Goal: Task Accomplishment & Management: Manage account settings

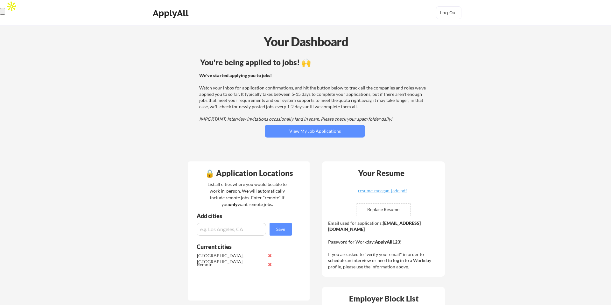
scroll to position [1, 0]
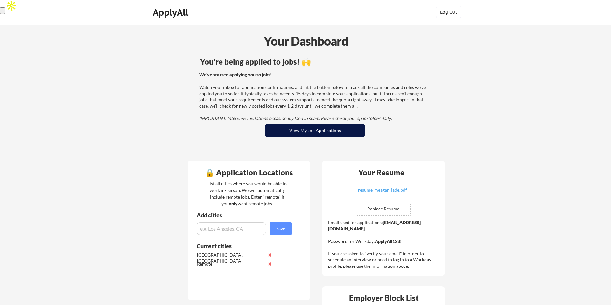
click at [333, 125] on button "View My Job Applications" at bounding box center [315, 130] width 100 height 13
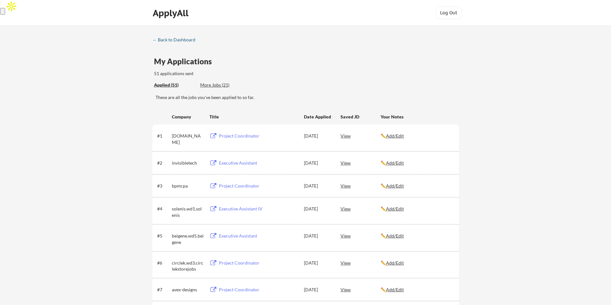
click at [177, 41] on div "← Back to Dashboard" at bounding box center [176, 40] width 48 height 4
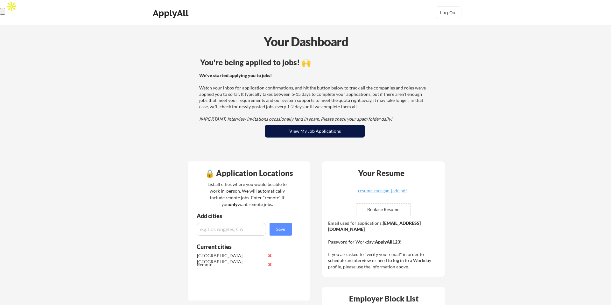
click at [335, 127] on button "View My Job Applications" at bounding box center [315, 131] width 100 height 13
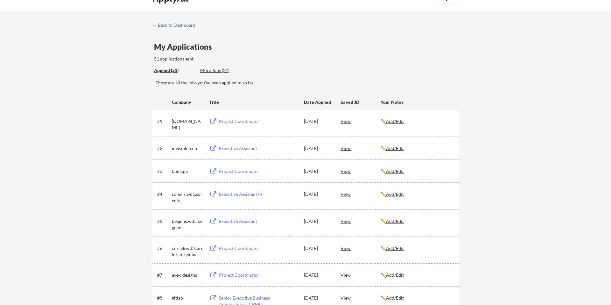
scroll to position [16, 0]
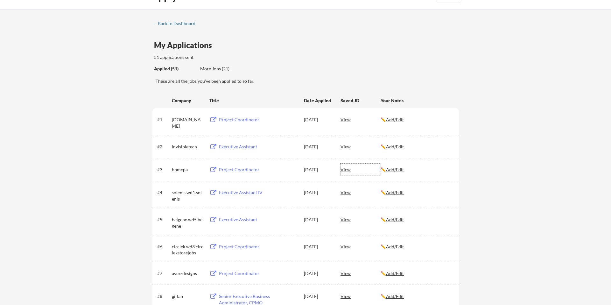
click at [343, 169] on div "View" at bounding box center [361, 169] width 40 height 11
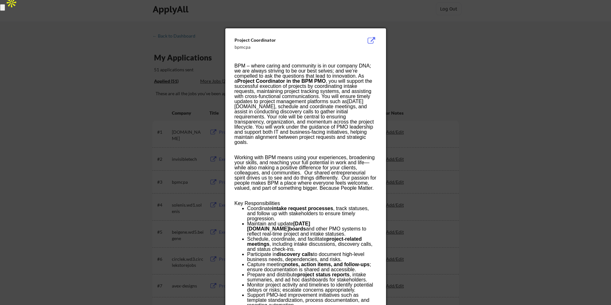
scroll to position [0, 0]
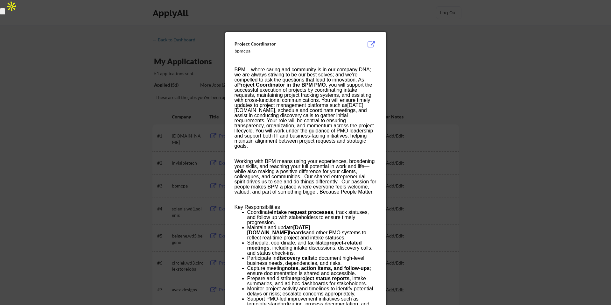
click at [372, 44] on button at bounding box center [372, 45] width 10 height 8
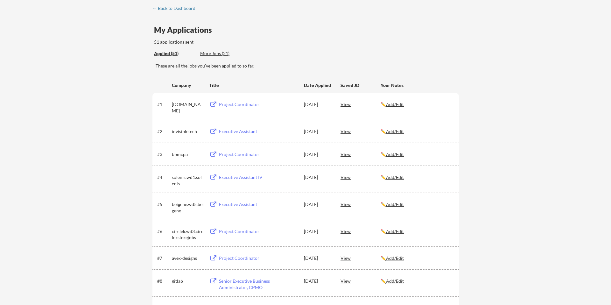
scroll to position [41, 0]
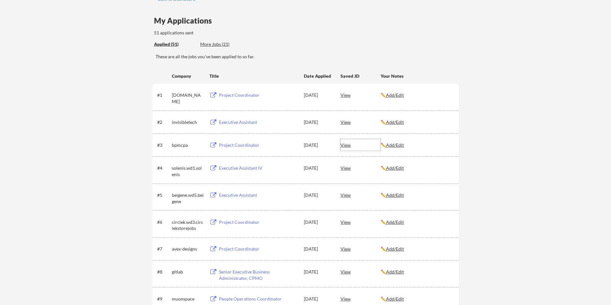
click at [343, 145] on div "View" at bounding box center [361, 144] width 40 height 11
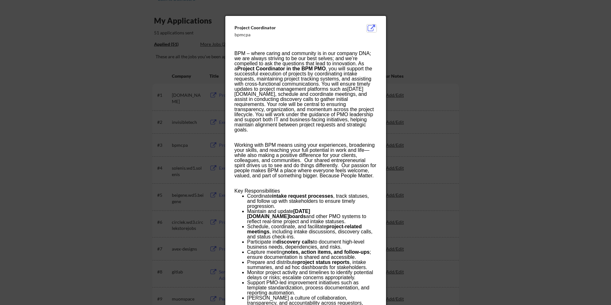
drag, startPoint x: 372, startPoint y: 27, endPoint x: 484, endPoint y: 44, distance: 113.4
click at [484, 44] on body "← Back to Dashboard My Applications 51 applications sent Applied (51) More Jobs…" at bounding box center [305, 111] width 611 height 305
click at [484, 44] on div at bounding box center [305, 152] width 611 height 305
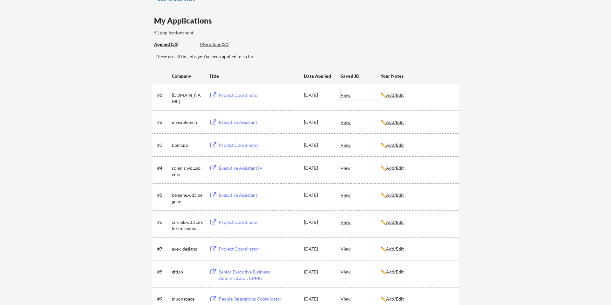
click at [342, 94] on div "View" at bounding box center [361, 94] width 40 height 11
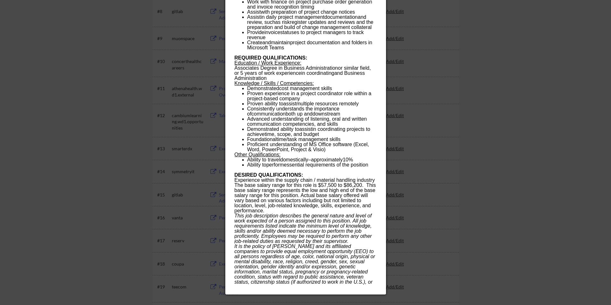
scroll to position [302, 0]
click at [462, 204] on div at bounding box center [305, 152] width 611 height 305
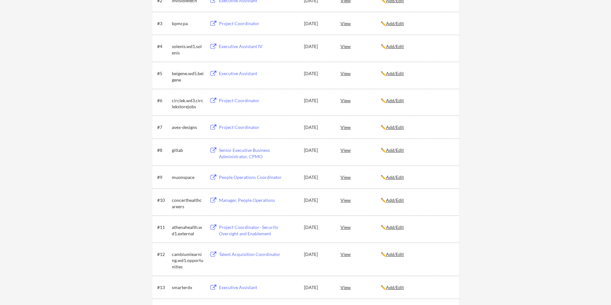
scroll to position [0, 0]
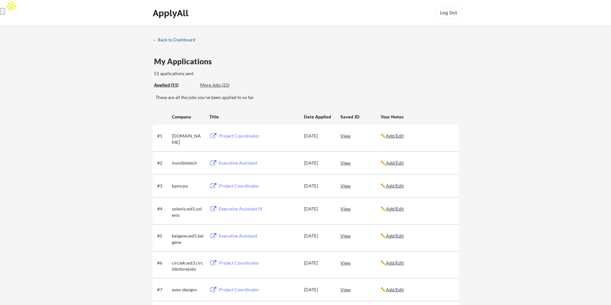
click at [172, 40] on div "← Back to Dashboard" at bounding box center [176, 40] width 48 height 4
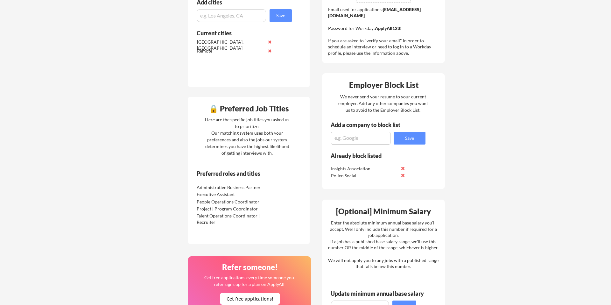
scroll to position [214, 0]
click at [214, 222] on div "Talent Operations Coordinator | Recruiter" at bounding box center [230, 218] width 67 height 12
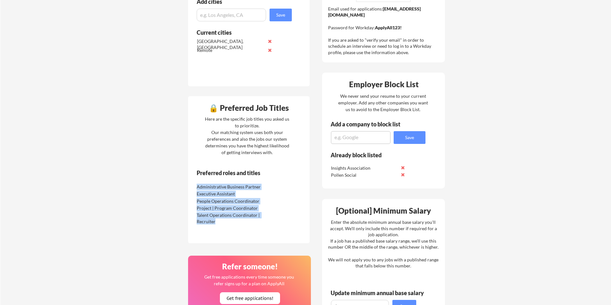
drag, startPoint x: 219, startPoint y: 223, endPoint x: 192, endPoint y: 189, distance: 43.9
click at [192, 189] on div "Preferred roles and titles Administrative Business Partner Executive Assistant …" at bounding box center [240, 204] width 104 height 70
copy div "Administrative Business Partner Executive Assistant People Operations Coordinat…"
click at [236, 208] on div "Project | Program Coordinator" at bounding box center [230, 208] width 67 height 6
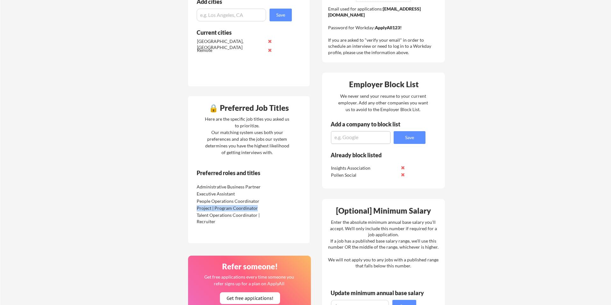
drag, startPoint x: 258, startPoint y: 208, endPoint x: 196, endPoint y: 207, distance: 62.1
click at [197, 207] on div "Project | Program Coordinator" at bounding box center [230, 208] width 67 height 6
